Goal: Transaction & Acquisition: Purchase product/service

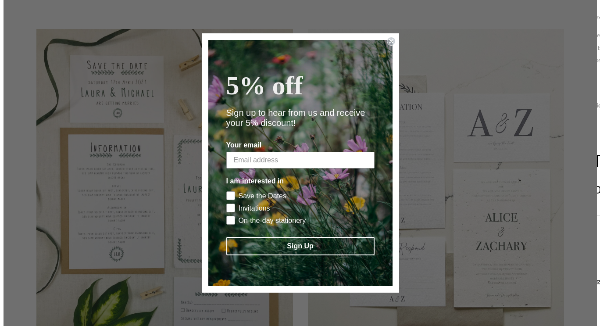
scroll to position [1626, 0]
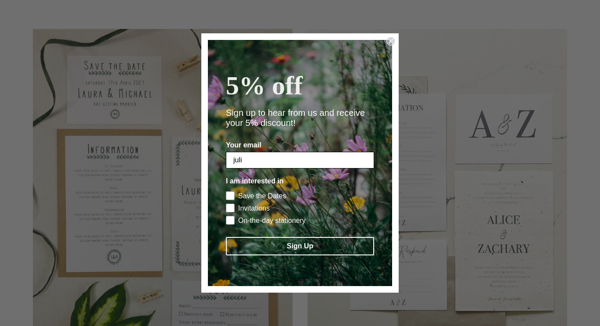
type input "[EMAIL_ADDRESS][DOMAIN_NAME]"
click at [232, 200] on rect "POPUP Form" at bounding box center [230, 196] width 8 height 8
click at [226, 191] on input "Save the Dates" at bounding box center [226, 191] width 0 height 0
checkbox input "true"
click at [231, 210] on rect "POPUP Form" at bounding box center [230, 208] width 8 height 8
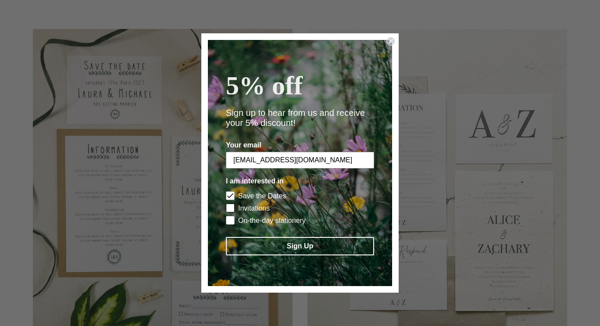
click at [226, 204] on input "Invitations" at bounding box center [226, 203] width 0 height 0
checkbox input "true"
click at [228, 225] on rect "POPUP Form" at bounding box center [230, 220] width 8 height 8
click at [226, 216] on input "On-the-day stationery" at bounding box center [226, 215] width 0 height 0
checkbox input "true"
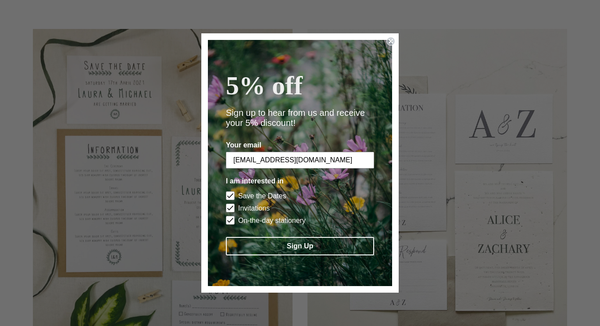
click at [264, 255] on button "Sign Up" at bounding box center [300, 246] width 148 height 18
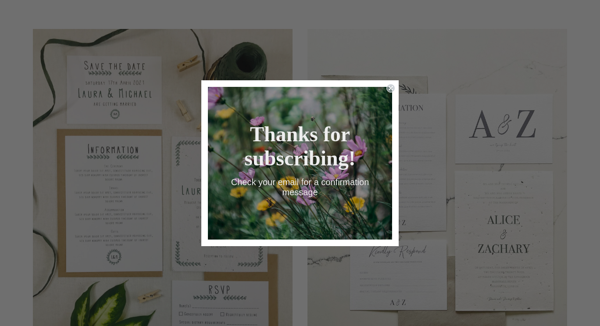
click at [393, 84] on circle "Close dialog" at bounding box center [391, 88] width 8 height 8
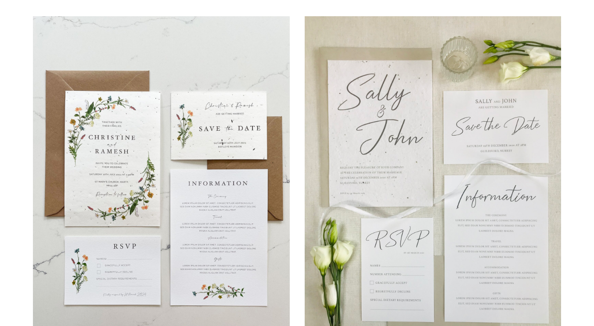
scroll to position [780, 0]
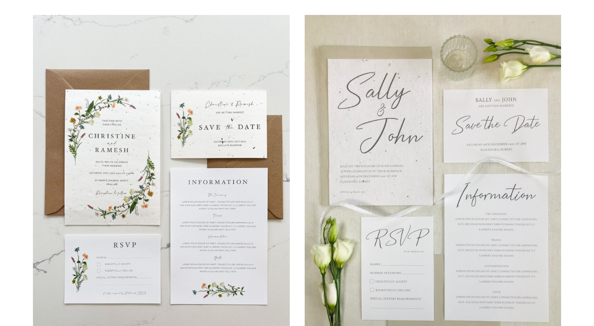
click at [211, 183] on img at bounding box center [161, 186] width 257 height 342
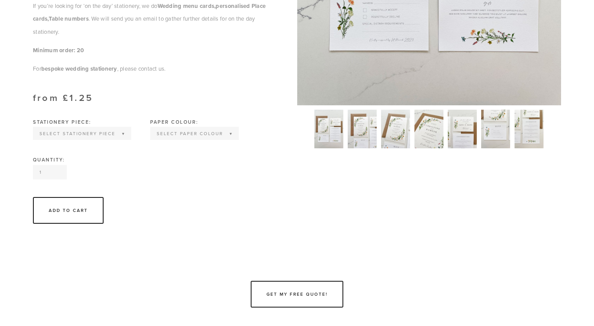
scroll to position [393, 0]
click at [118, 139] on select "Select Stationery piece Invitation Save the Date RSVP Information Order of Serv…" at bounding box center [82, 133] width 97 height 11
click at [195, 219] on div "Add To Cart" at bounding box center [154, 210] width 242 height 27
click at [119, 139] on select "Select Stationery piece Invitation Save the Date RSVP Information Order of Serv…" at bounding box center [82, 133] width 97 height 11
select select "Save the Date"
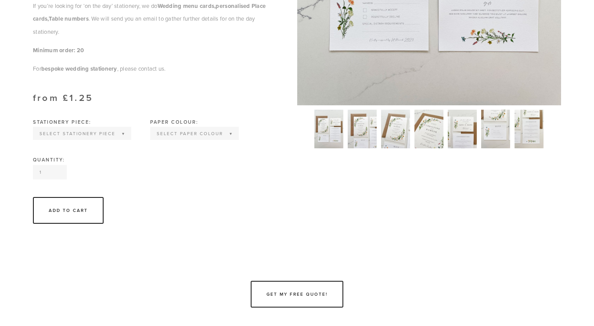
click at [34, 139] on select "Select Stationery piece Invitation Save the Date RSVP Information Order of Serv…" at bounding box center [82, 133] width 97 height 11
click at [196, 139] on select "Select Paper colour Wildflower Seed paper Off white Kraft Brown Natural Grey" at bounding box center [162, 133] width 87 height 11
select select "Off white"
click at [119, 139] on select "Select Paper colour Wildflower Seed paper Off white Kraft Brown Natural Grey" at bounding box center [162, 133] width 87 height 11
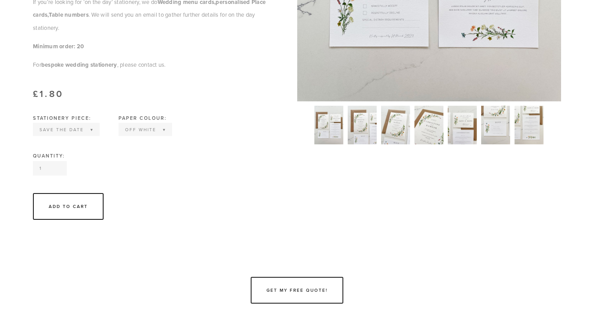
scroll to position [397, 0]
click at [48, 176] on input "1" at bounding box center [50, 168] width 34 height 14
type input "60"
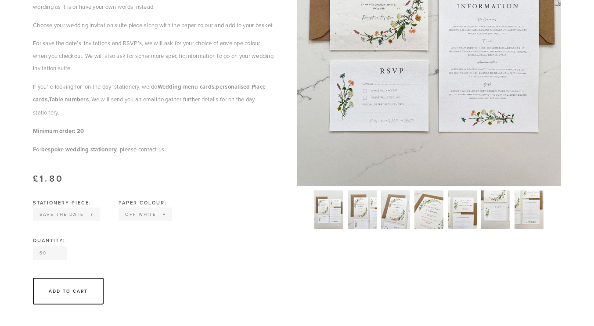
scroll to position [363, 0]
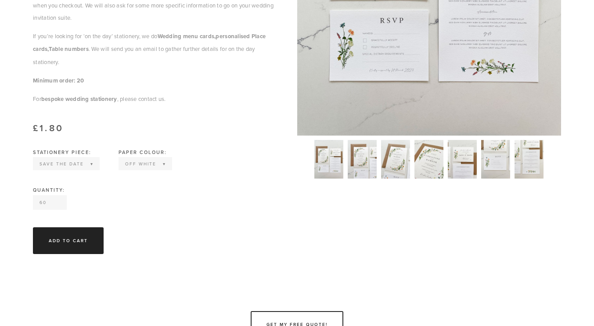
click at [79, 244] on div "Add To Cart" at bounding box center [68, 240] width 39 height 7
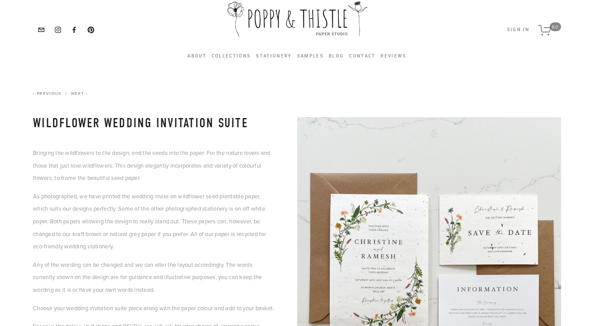
scroll to position [0, 0]
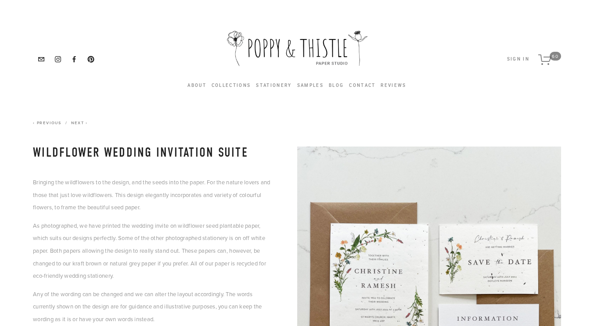
click at [544, 63] on icon "60 items in cart" at bounding box center [545, 59] width 14 height 11
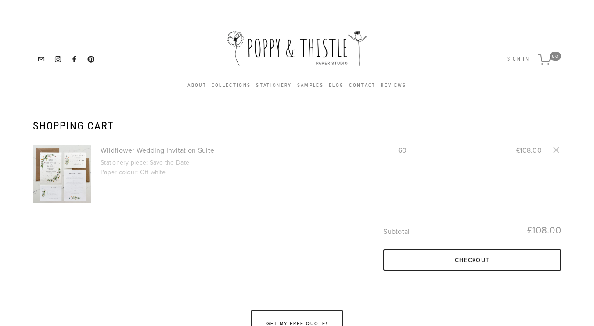
click at [142, 148] on link "Wildflower Wedding Invitation Suite" at bounding box center [228, 150] width 257 height 10
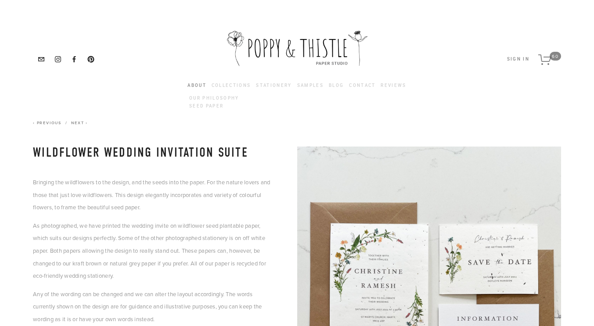
click at [188, 85] on link "About" at bounding box center [196, 85] width 19 height 5
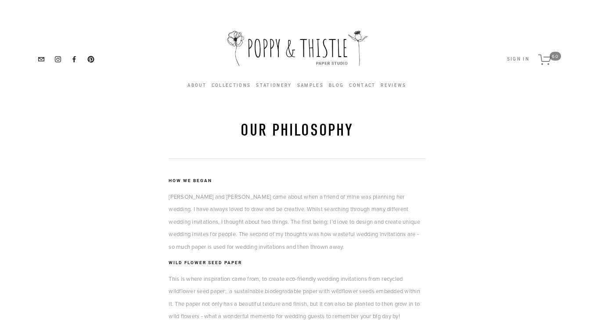
click at [547, 68] on span "Cart 60" at bounding box center [549, 59] width 23 height 18
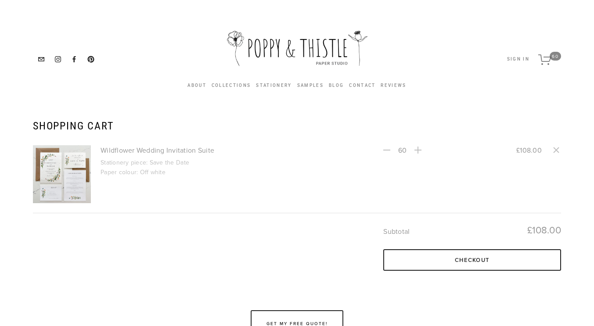
click at [114, 151] on link "Wildflower Wedding Invitation Suite" at bounding box center [228, 150] width 257 height 10
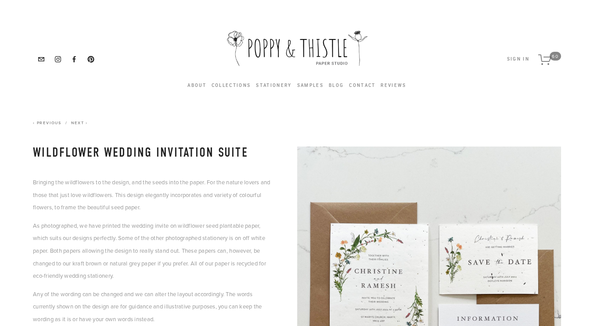
click at [554, 54] on span "60" at bounding box center [554, 56] width 11 height 9
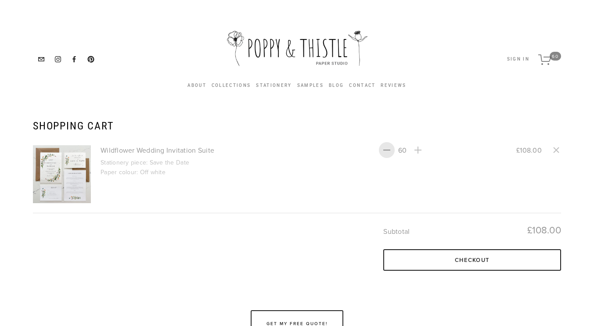
click at [384, 148] on icon "decrement" at bounding box center [387, 150] width 10 height 10
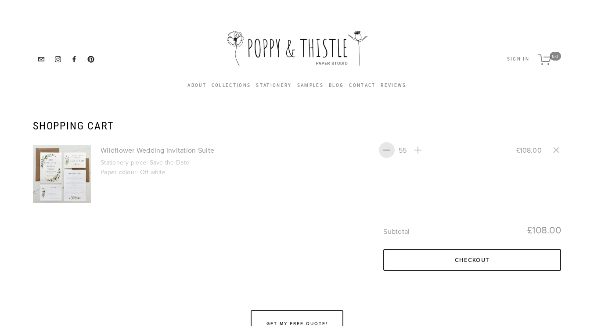
click at [384, 148] on icon "decrement" at bounding box center [387, 150] width 10 height 10
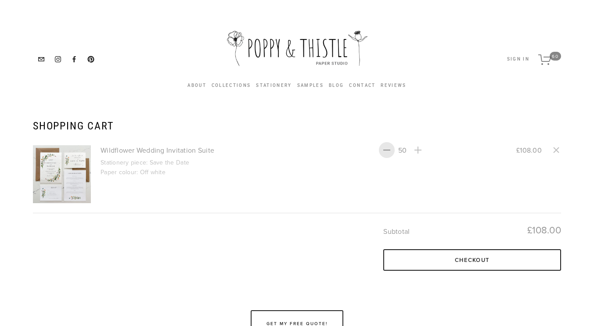
click at [384, 148] on icon "decrement" at bounding box center [387, 150] width 10 height 10
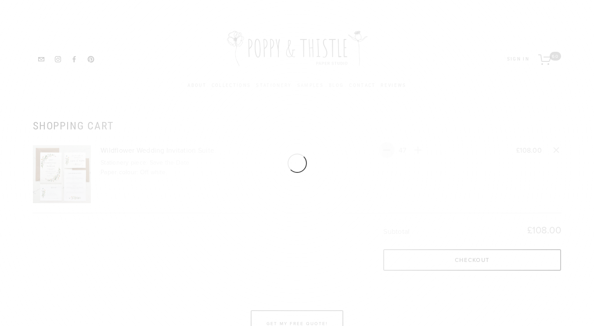
click at [384, 148] on div at bounding box center [297, 163] width 594 height 326
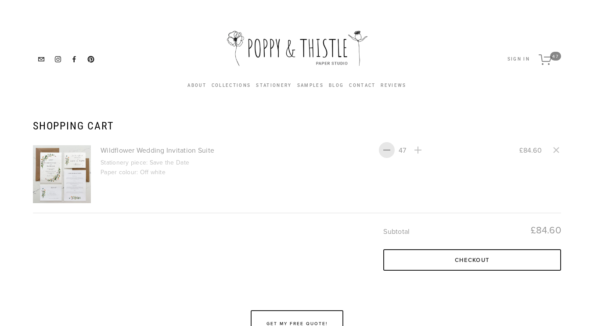
click at [384, 148] on icon "decrement" at bounding box center [387, 150] width 10 height 10
click at [384, 148] on div "Shopping Cart Wildflower Wedding Invitation Suite Stationery piece: Save the Da…" at bounding box center [297, 196] width 528 height 151
click at [384, 148] on icon "decrement" at bounding box center [387, 150] width 10 height 10
type input "45"
